Goal: Task Accomplishment & Management: Complete application form

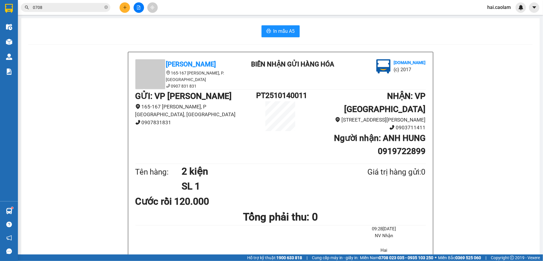
click at [93, 4] on span "0708" at bounding box center [65, 7] width 89 height 9
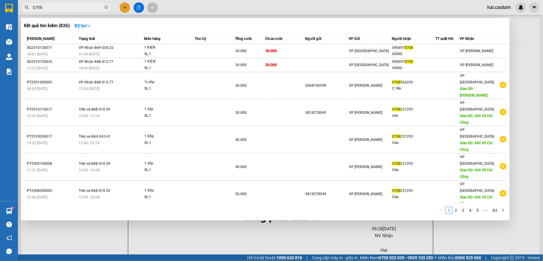
click at [93, 4] on span "0708" at bounding box center [65, 7] width 89 height 9
click at [107, 7] on icon "close-circle" at bounding box center [106, 7] width 4 height 4
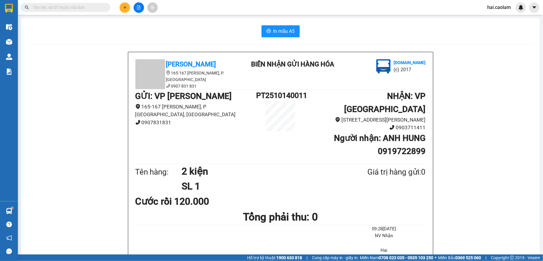
click at [125, 5] on button at bounding box center [125, 7] width 10 height 10
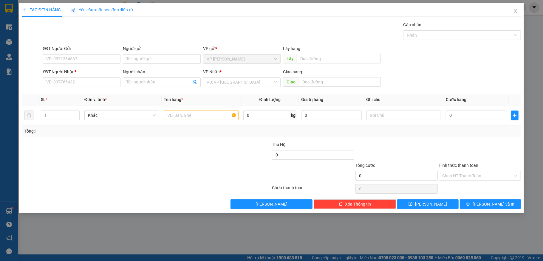
click at [97, 77] on div "SĐT Người Nhận *" at bounding box center [82, 73] width 78 height 9
click at [99, 79] on input "SĐT Người Nhận *" at bounding box center [82, 83] width 78 height 10
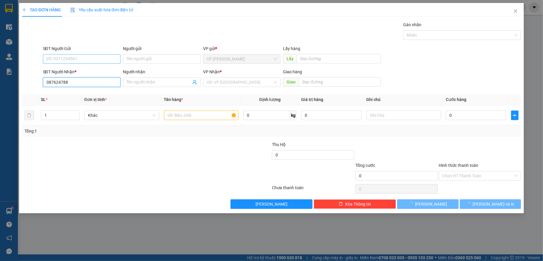
type input "0876247888"
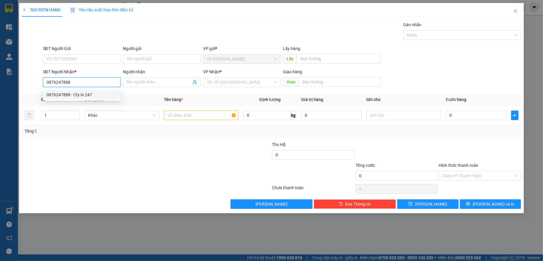
click at [104, 95] on div "0876247888 - Cty In 247" at bounding box center [82, 95] width 71 height 7
type input "Cty In 247"
type input "0876247888"
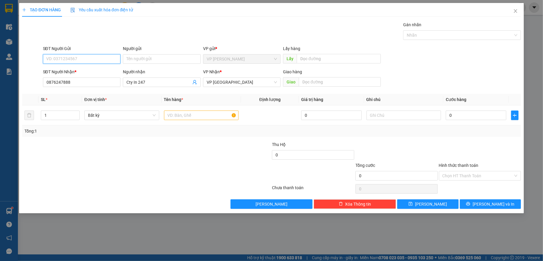
click at [68, 60] on input "SĐT Người Gửi" at bounding box center [82, 59] width 78 height 10
type input "0772504075"
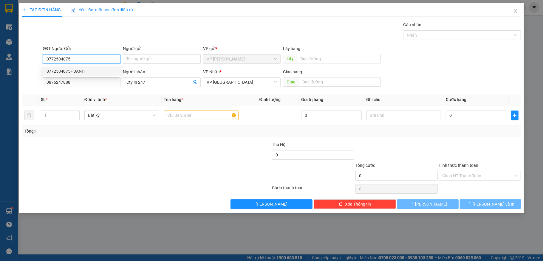
click at [94, 67] on div "0772504075 - DANH" at bounding box center [82, 72] width 78 height 10
type input "DANH"
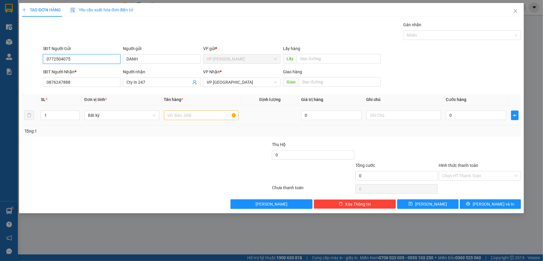
type input "0772504075"
click at [191, 117] on input "text" at bounding box center [201, 116] width 75 height 10
type input "1 hs"
click at [461, 119] on input "0" at bounding box center [476, 116] width 60 height 10
type input "3"
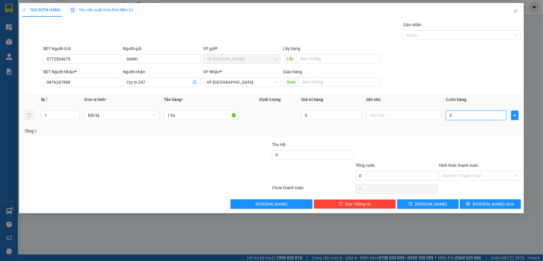
type input "3"
type input "30"
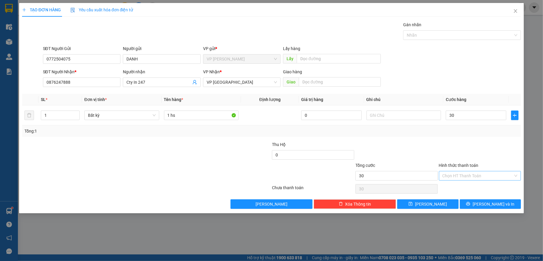
click at [476, 176] on input "Hình thức thanh toán" at bounding box center [478, 175] width 71 height 9
type input "30.000"
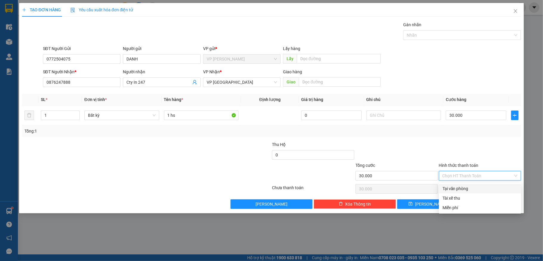
click at [467, 187] on div "Tại văn phòng" at bounding box center [480, 189] width 75 height 7
type input "0"
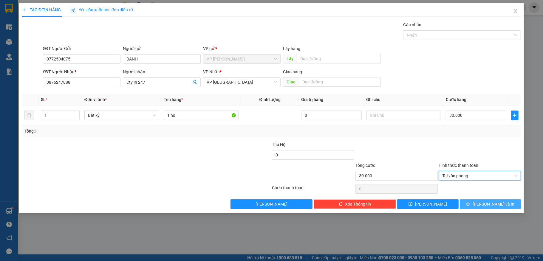
click at [487, 204] on span "[PERSON_NAME] và In" at bounding box center [494, 204] width 42 height 7
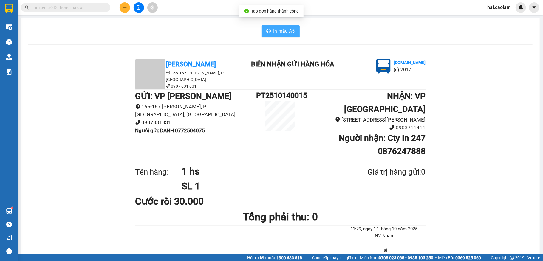
click at [279, 29] on span "In mẫu A5" at bounding box center [284, 30] width 21 height 7
